Goal: Transaction & Acquisition: Purchase product/service

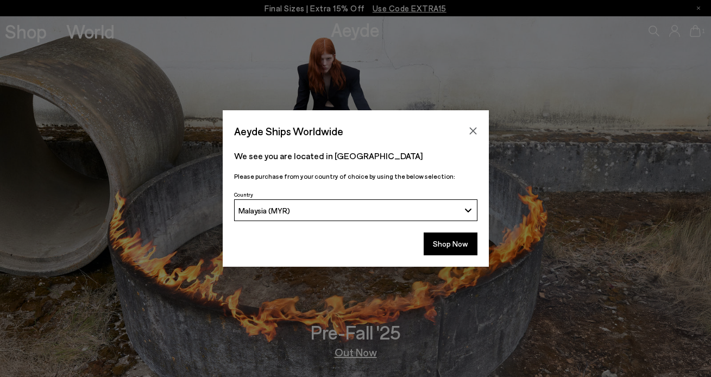
drag, startPoint x: 326, startPoint y: 206, endPoint x: 338, endPoint y: 201, distance: 13.1
click at [338, 201] on button "Malaysia (MYR)" at bounding box center [355, 210] width 243 height 22
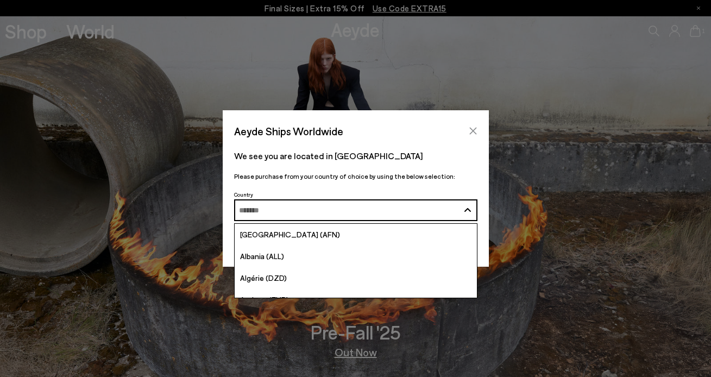
click at [478, 132] on button "Close" at bounding box center [473, 131] width 16 height 16
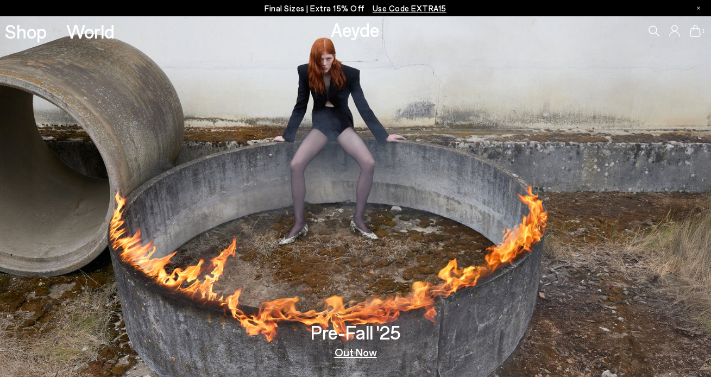
click at [697, 29] on icon at bounding box center [695, 31] width 11 height 12
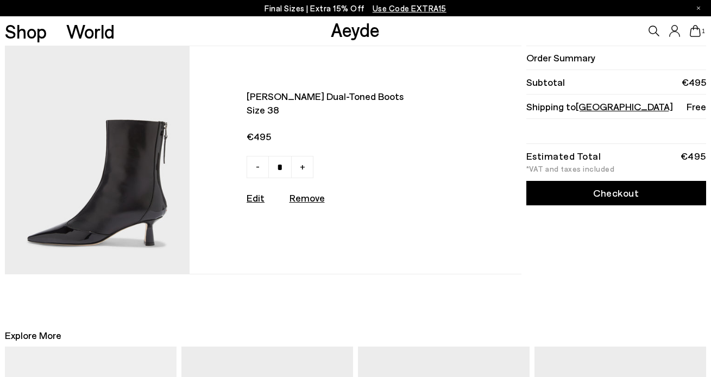
click at [306, 204] on u "Remove" at bounding box center [307, 198] width 35 height 12
type input "*"
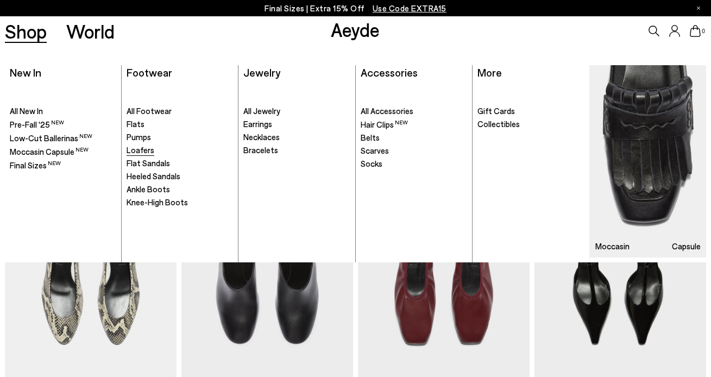
click at [133, 150] on span "Loafers" at bounding box center [141, 150] width 28 height 10
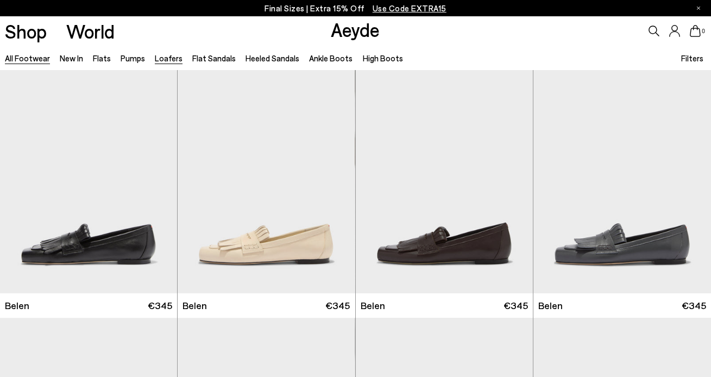
click at [22, 59] on link "All Footwear" at bounding box center [27, 58] width 45 height 10
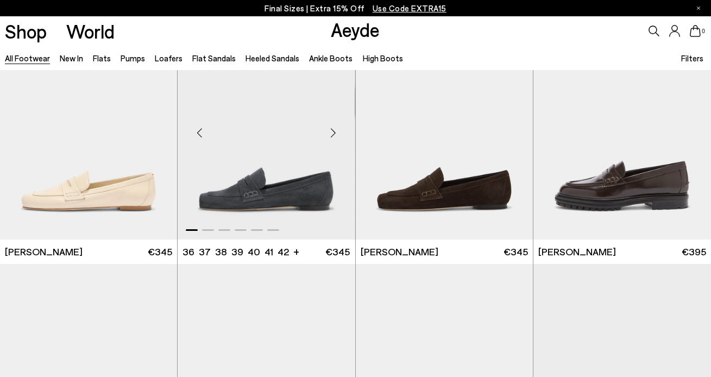
scroll to position [758, 0]
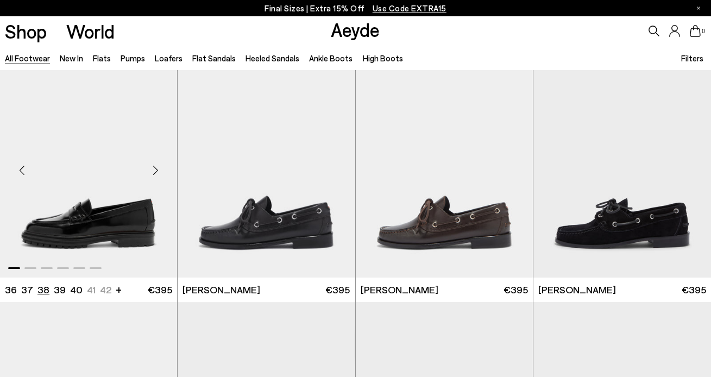
click at [44, 290] on li "38" at bounding box center [44, 290] width 12 height 14
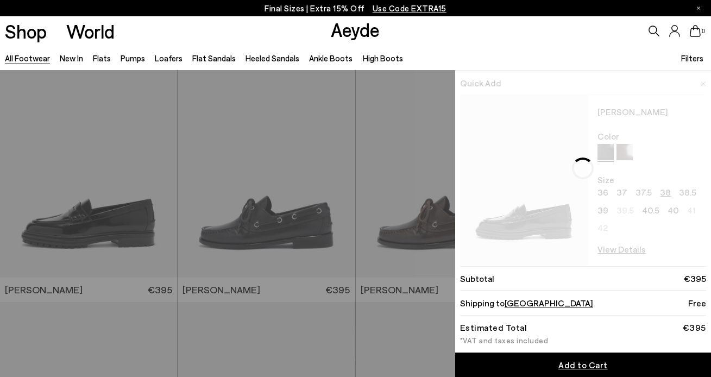
click at [585, 359] on div "Add to Cart" at bounding box center [583, 365] width 49 height 13
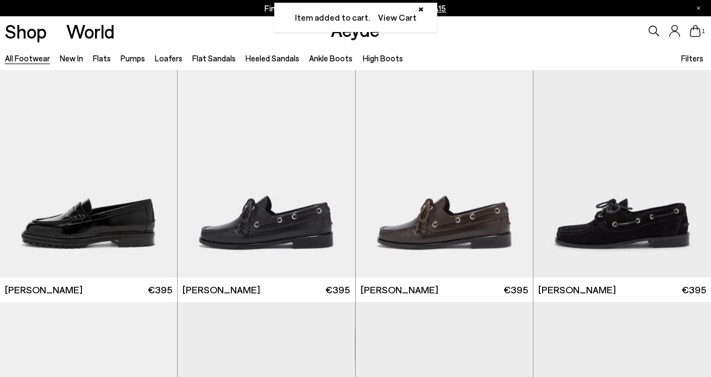
click at [393, 19] on link "View Cart" at bounding box center [397, 17] width 39 height 13
